Goal: Find specific page/section: Find specific page/section

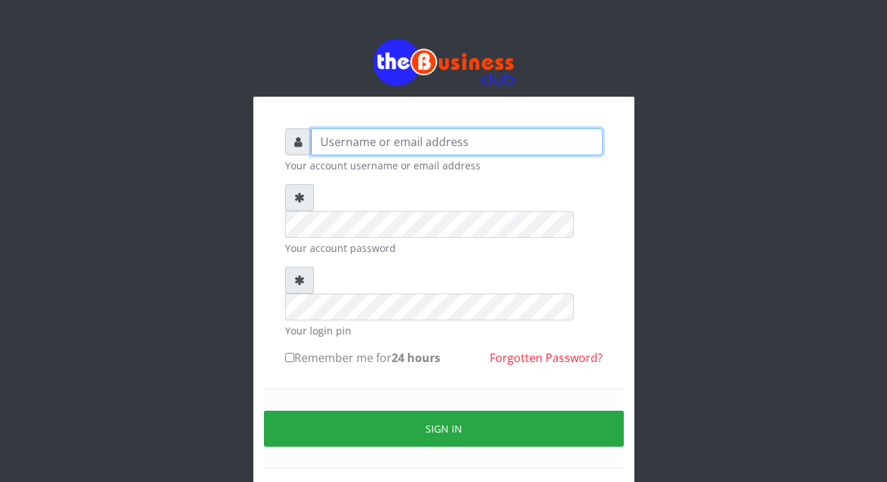
type input "TycTelecom"
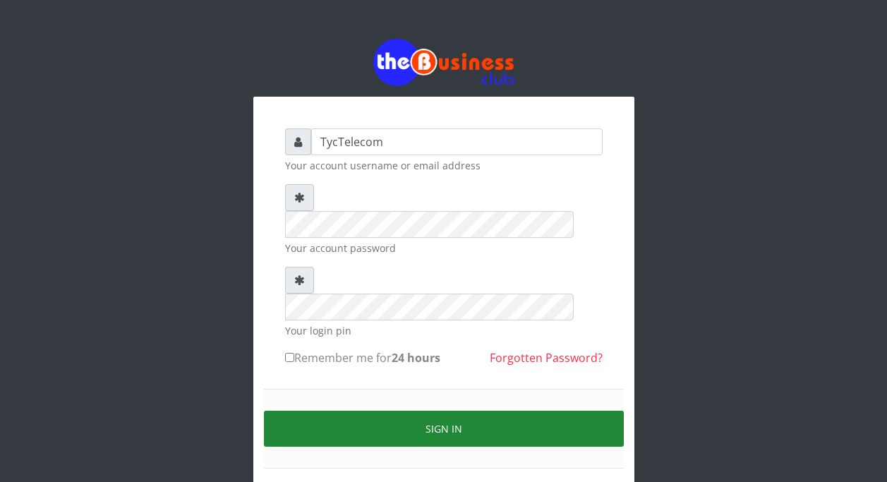
click at [435, 411] on button "Sign in" at bounding box center [444, 429] width 360 height 36
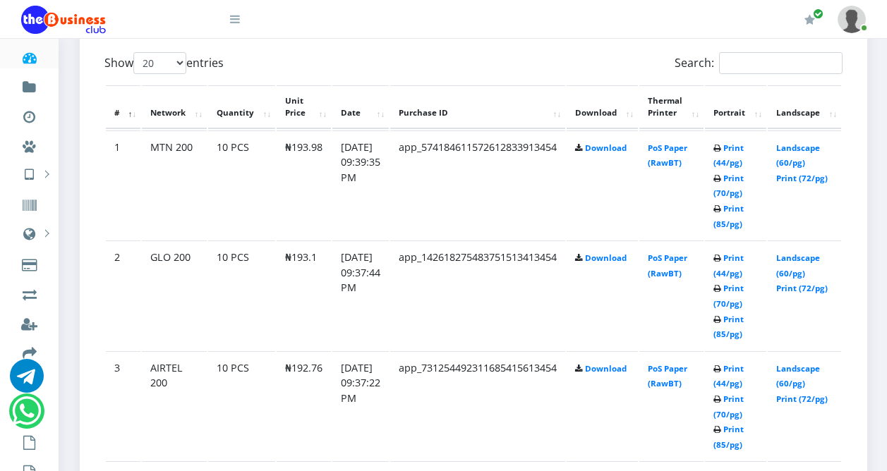
scroll to position [790, 0]
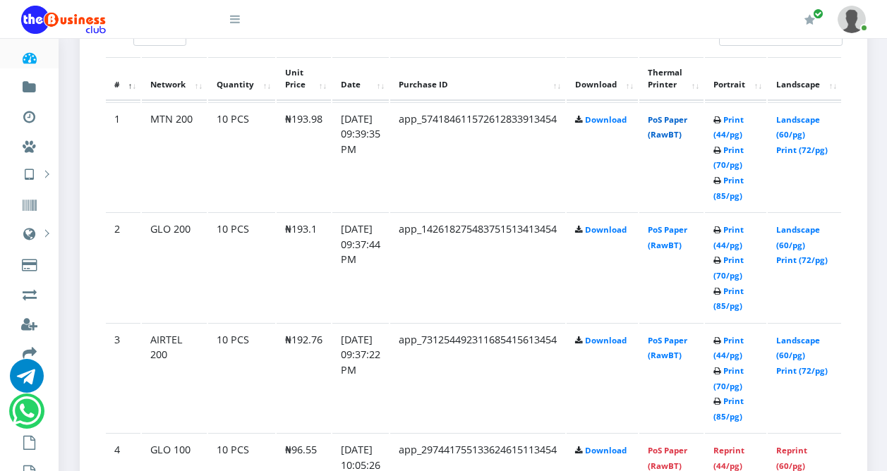
click at [682, 123] on link "PoS Paper (RawBT)" at bounding box center [668, 127] width 40 height 26
click at [687, 235] on link "PoS Paper (RawBT)" at bounding box center [668, 237] width 40 height 26
